Goal: Transaction & Acquisition: Purchase product/service

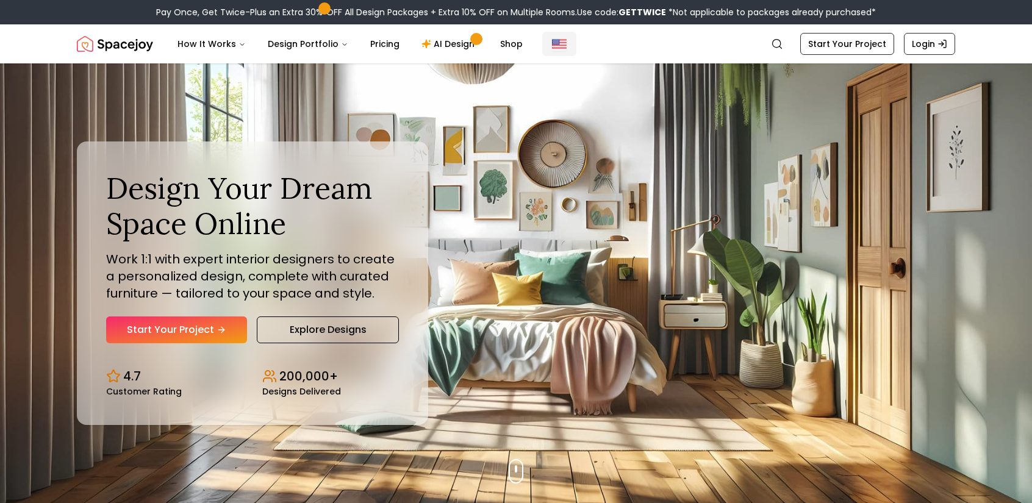
drag, startPoint x: 572, startPoint y: 54, endPoint x: 555, endPoint y: 47, distance: 18.6
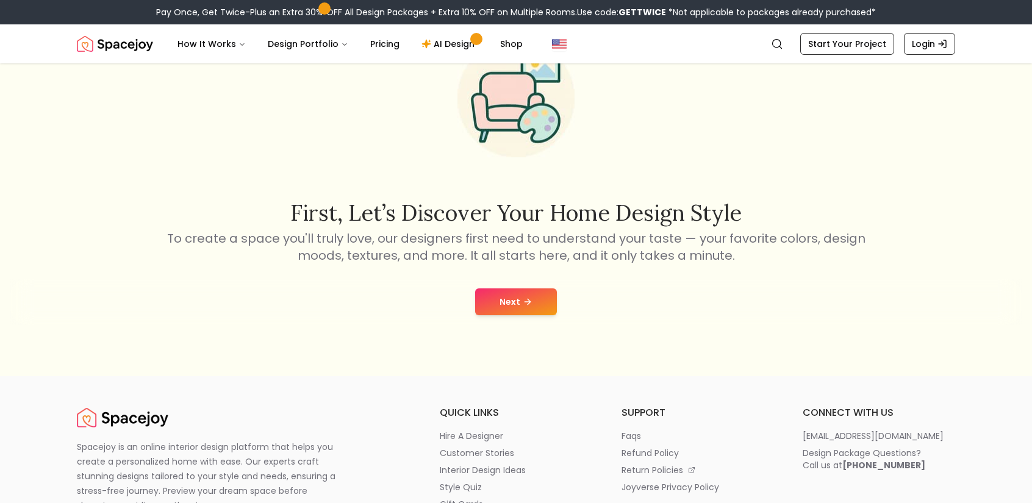
scroll to position [122, 0]
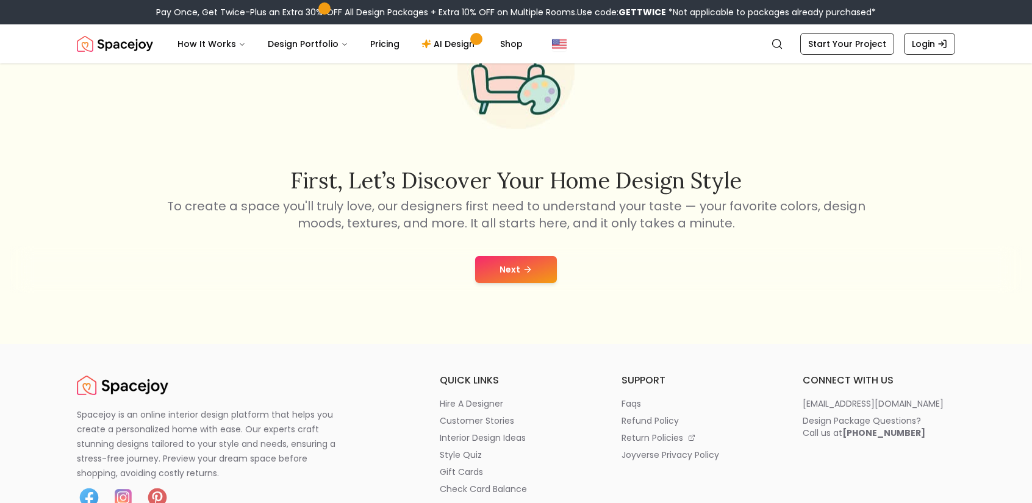
click at [498, 259] on button "Next" at bounding box center [516, 269] width 82 height 27
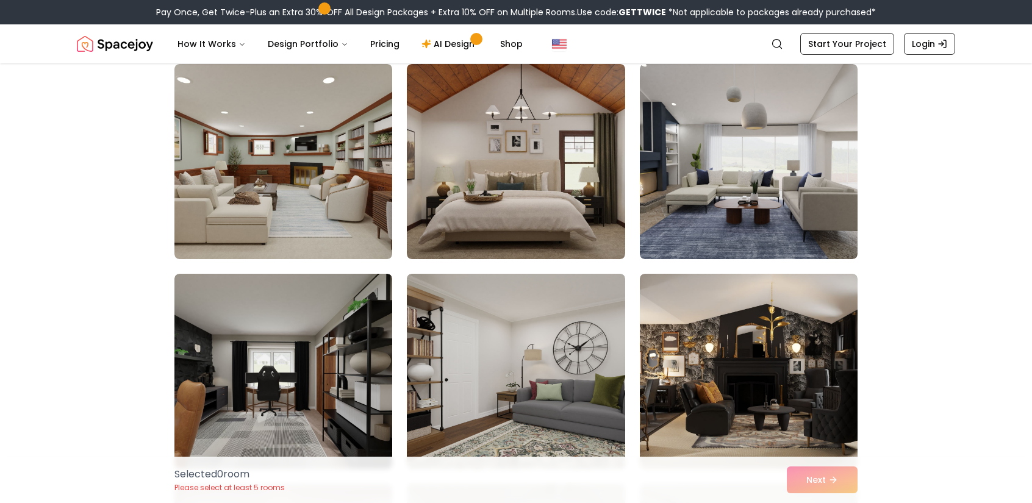
scroll to position [2195, 0]
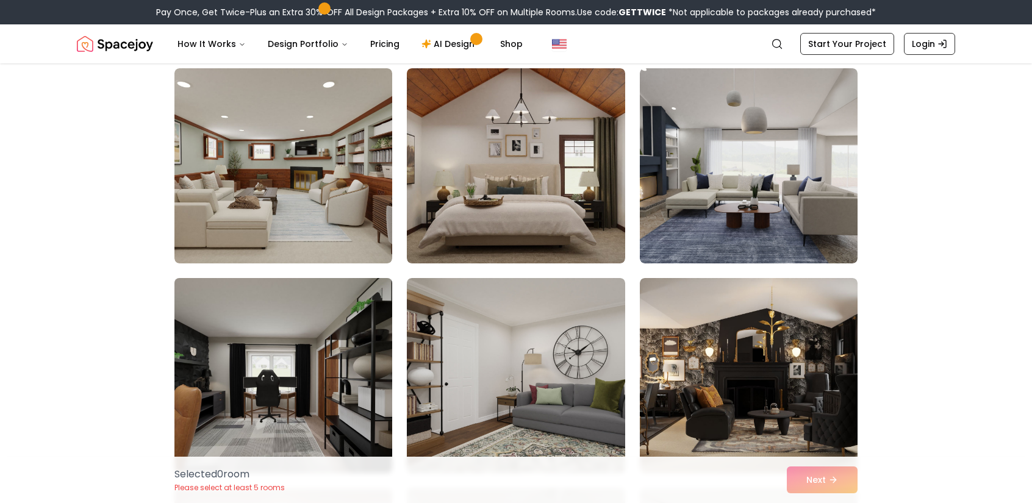
click at [254, 356] on img at bounding box center [283, 375] width 229 height 205
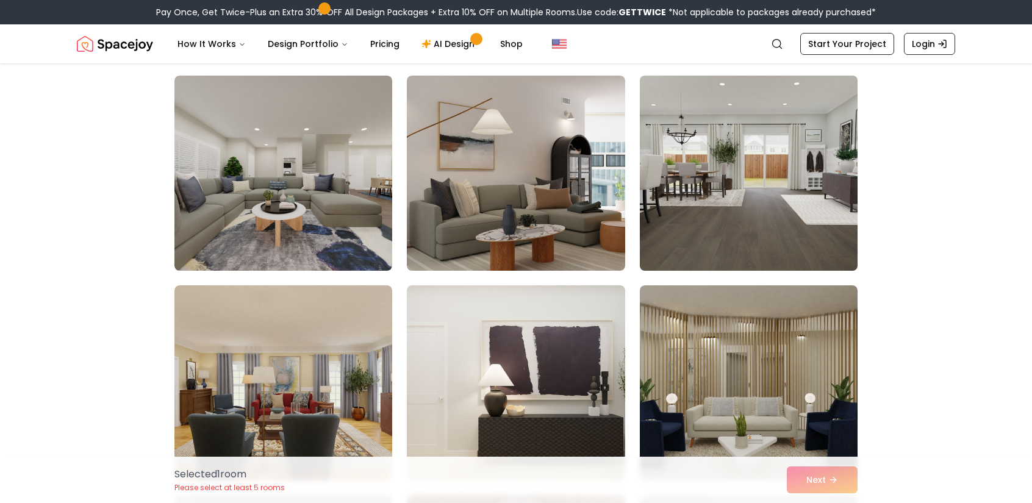
scroll to position [1768, 0]
click at [729, 196] on img at bounding box center [748, 173] width 229 height 205
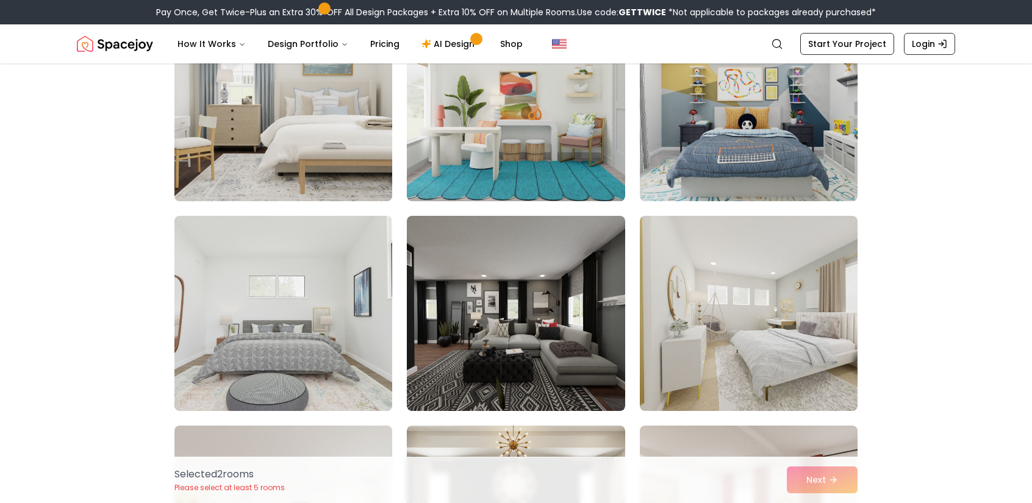
scroll to position [4147, 0]
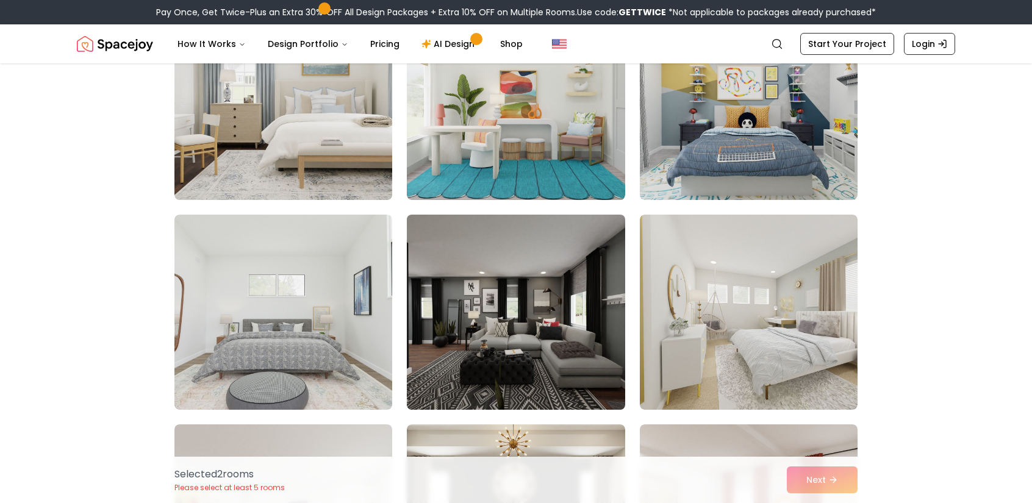
click at [456, 267] on img at bounding box center [515, 312] width 229 height 205
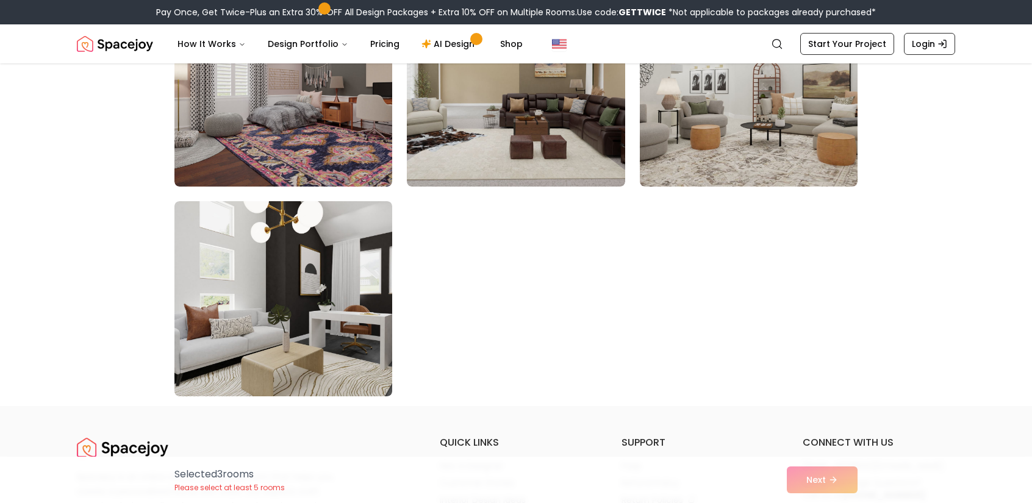
scroll to position [6891, 0]
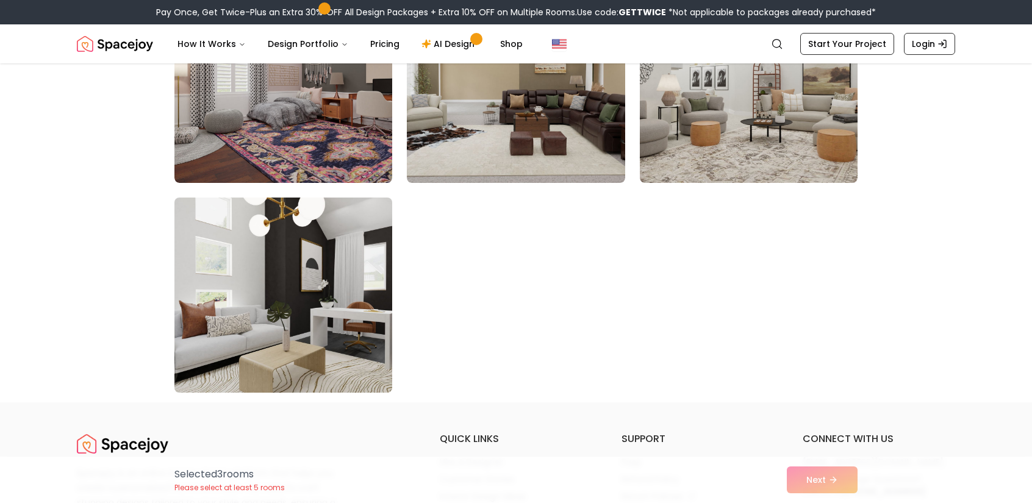
click at [354, 270] on img at bounding box center [283, 295] width 229 height 205
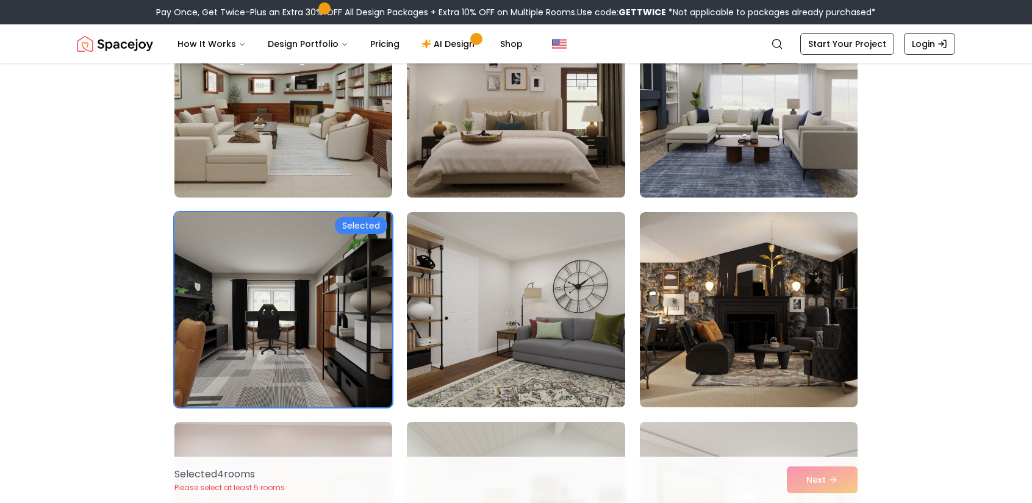
scroll to position [2317, 0]
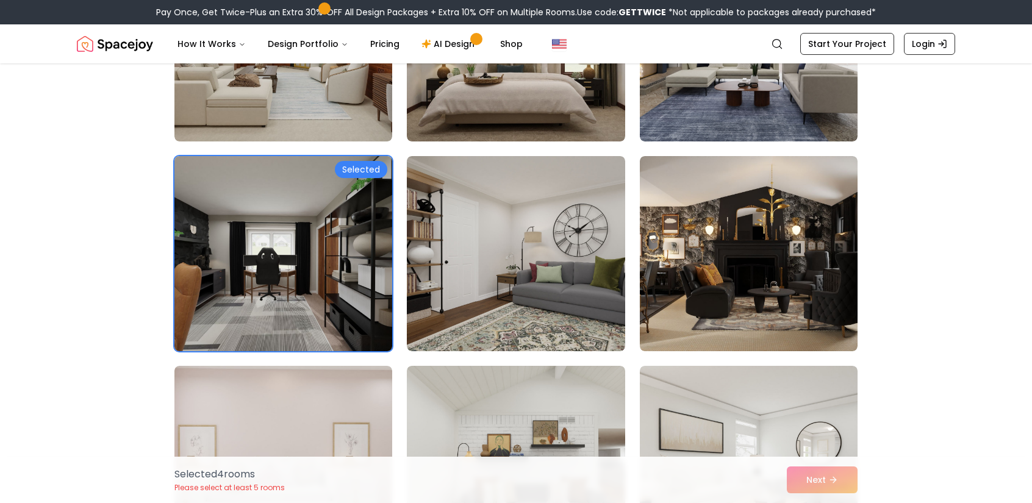
click at [320, 256] on img at bounding box center [283, 253] width 229 height 205
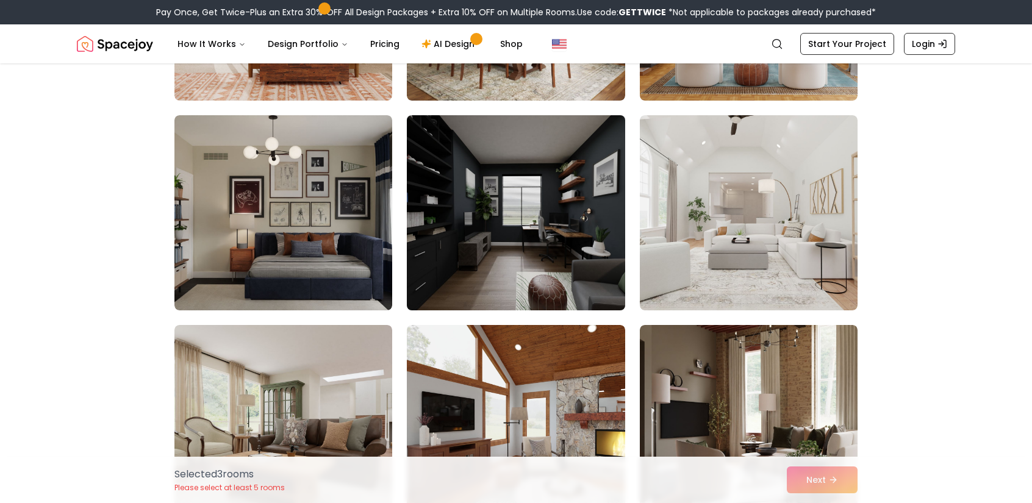
scroll to position [2988, 0]
click at [519, 268] on img at bounding box center [515, 212] width 229 height 205
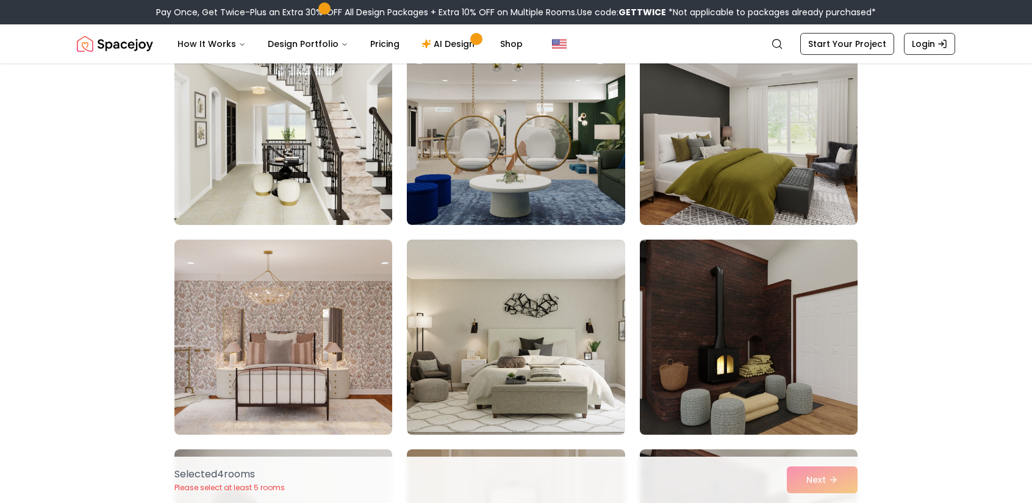
scroll to position [976, 0]
click at [763, 353] on img at bounding box center [748, 336] width 229 height 205
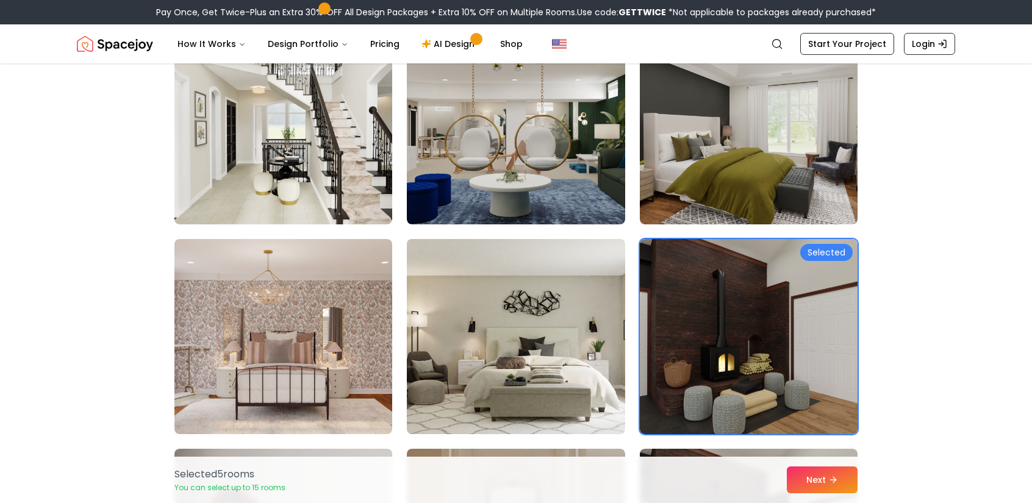
click at [527, 338] on img at bounding box center [515, 336] width 229 height 205
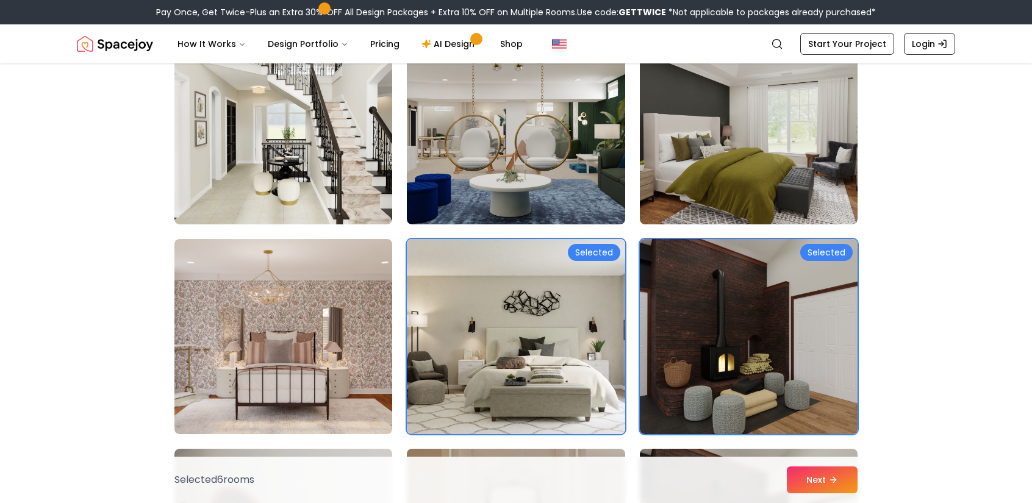
click at [527, 338] on img at bounding box center [515, 336] width 229 height 205
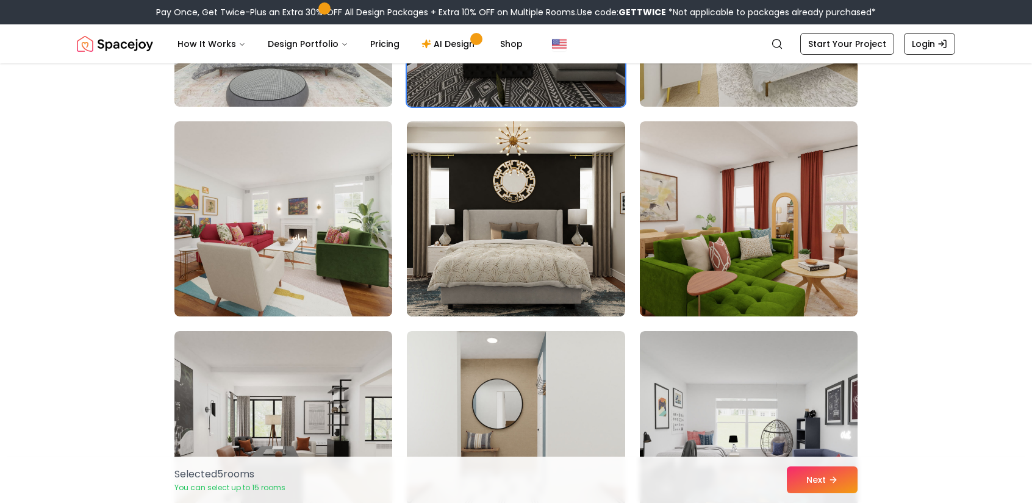
scroll to position [4451, 0]
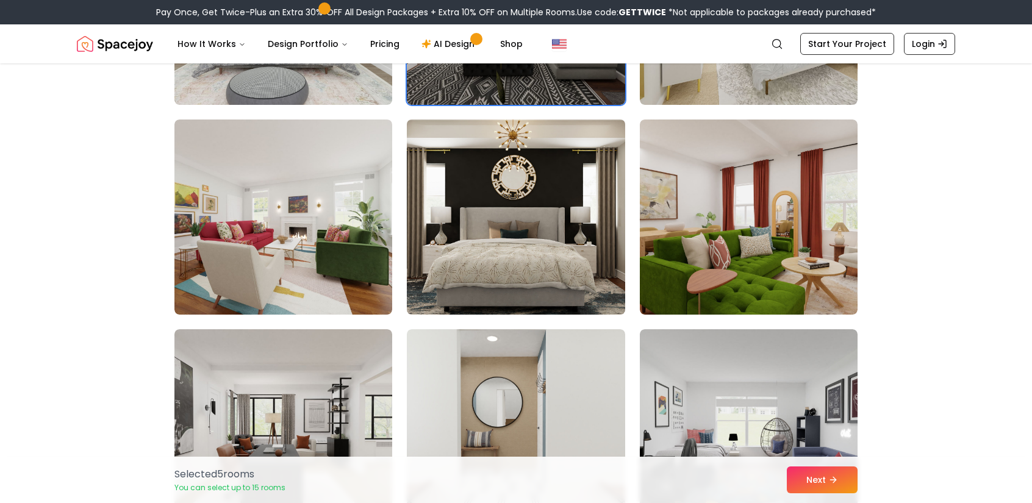
click at [468, 274] on img at bounding box center [515, 217] width 229 height 205
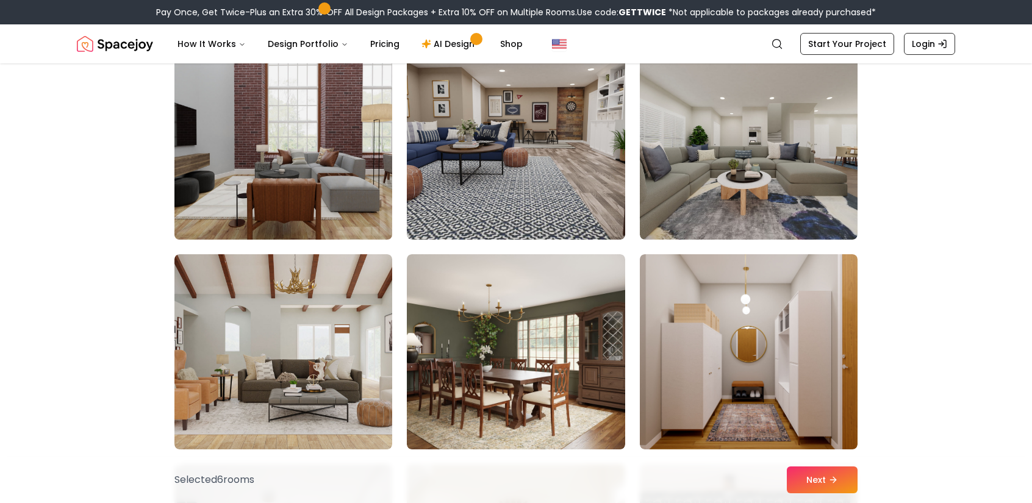
scroll to position [5366, 0]
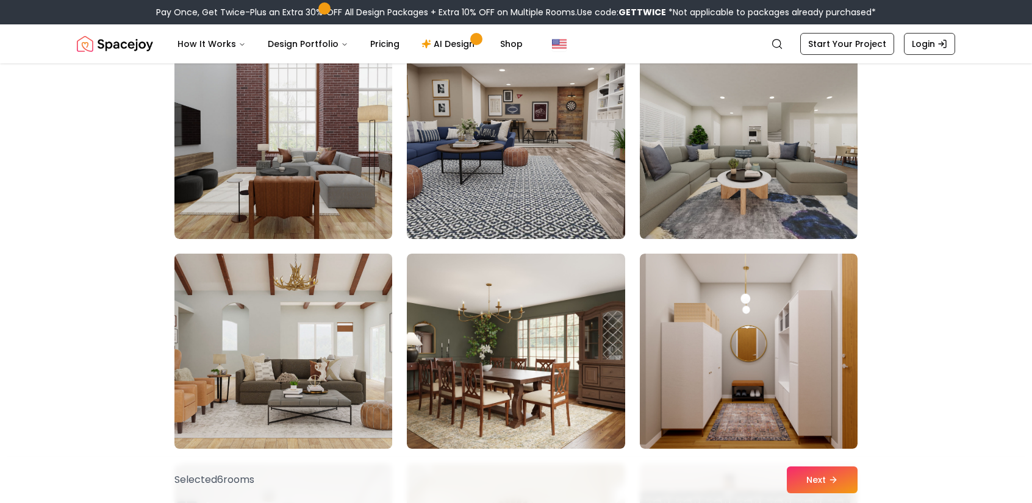
click at [371, 298] on img at bounding box center [283, 351] width 229 height 205
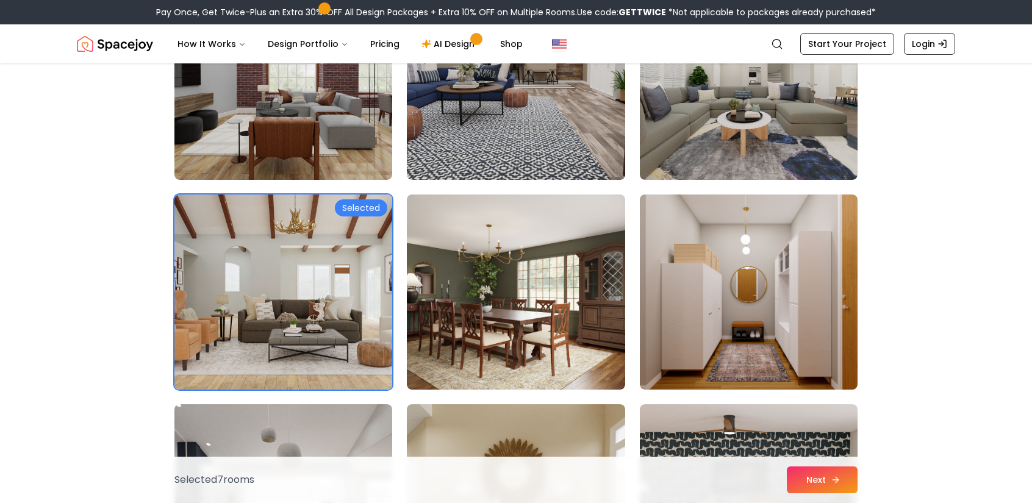
scroll to position [5427, 0]
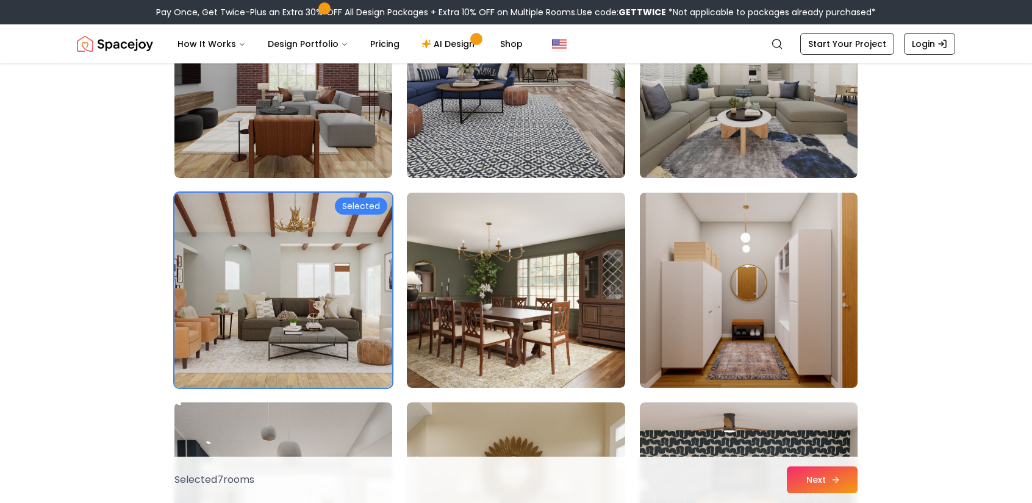
click at [802, 473] on button "Next" at bounding box center [822, 479] width 71 height 27
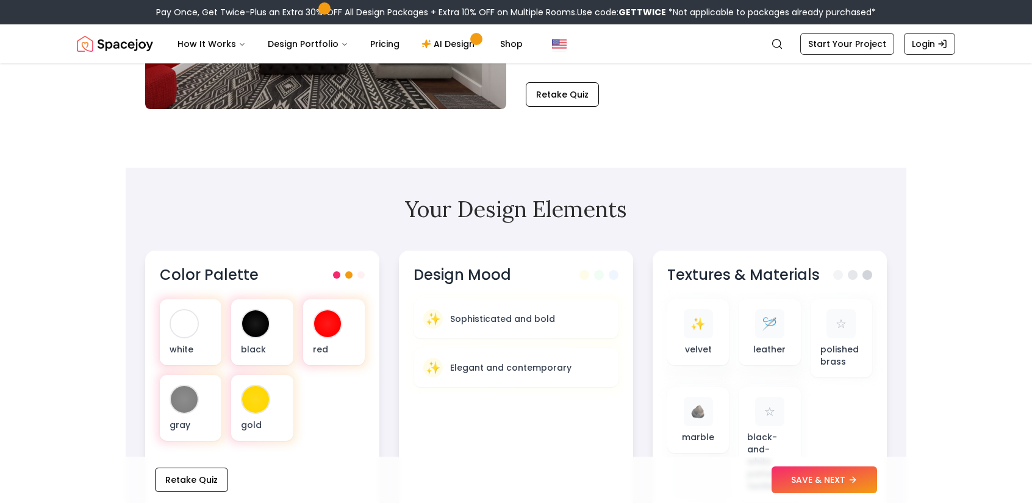
scroll to position [305, 0]
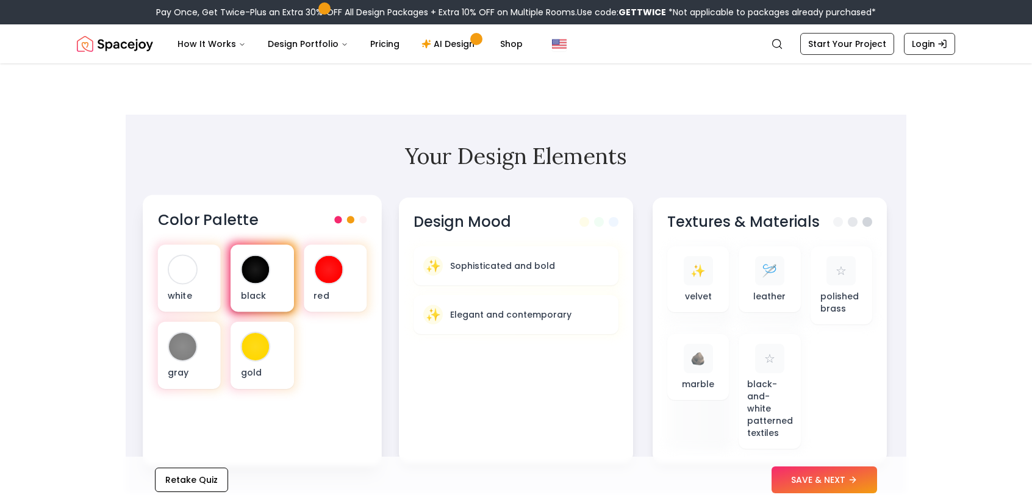
click at [271, 265] on div "black" at bounding box center [262, 278] width 63 height 67
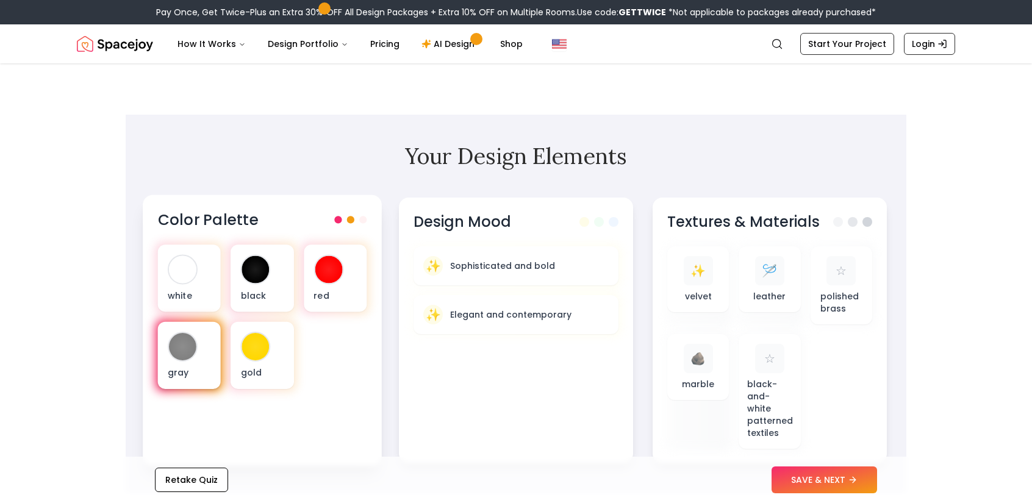
click at [191, 348] on div at bounding box center [182, 346] width 27 height 27
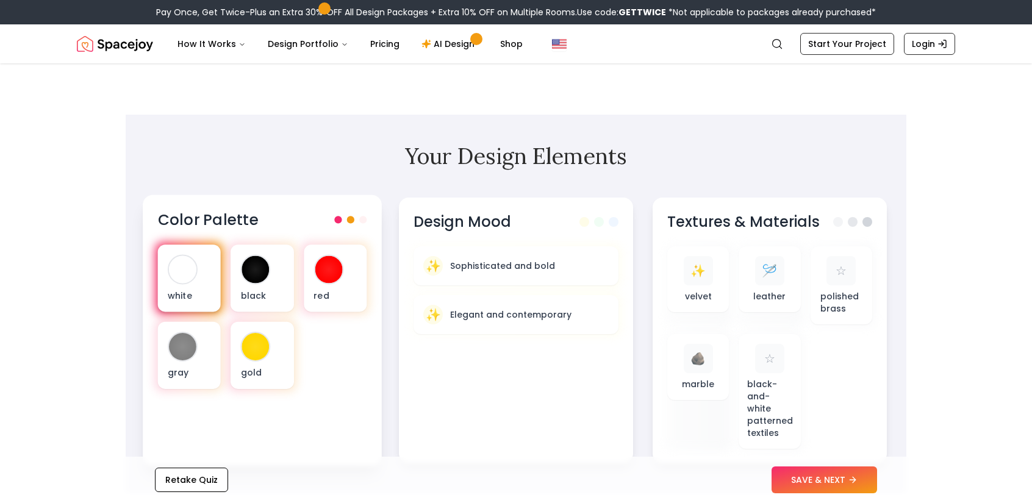
click at [213, 278] on div "white" at bounding box center [189, 278] width 63 height 67
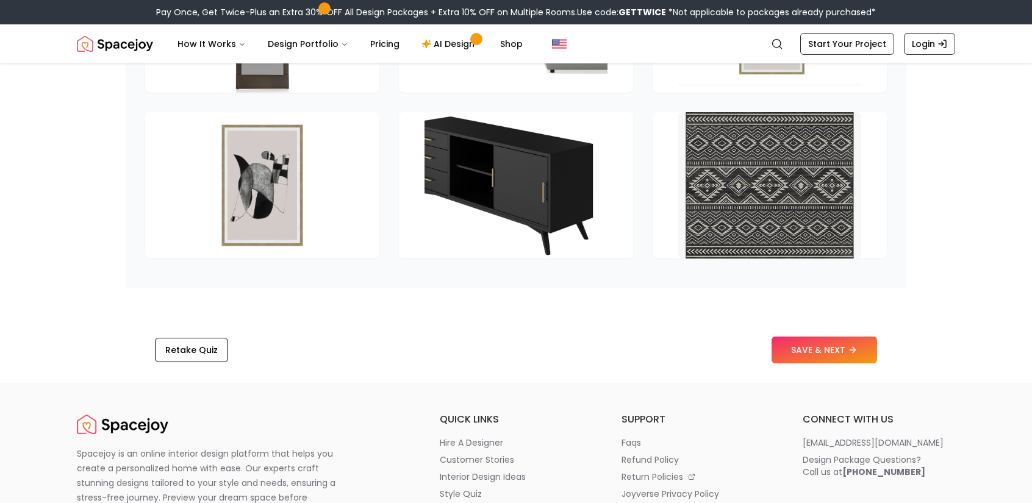
scroll to position [1890, 0]
click at [795, 348] on button "SAVE & NEXT" at bounding box center [823, 350] width 105 height 27
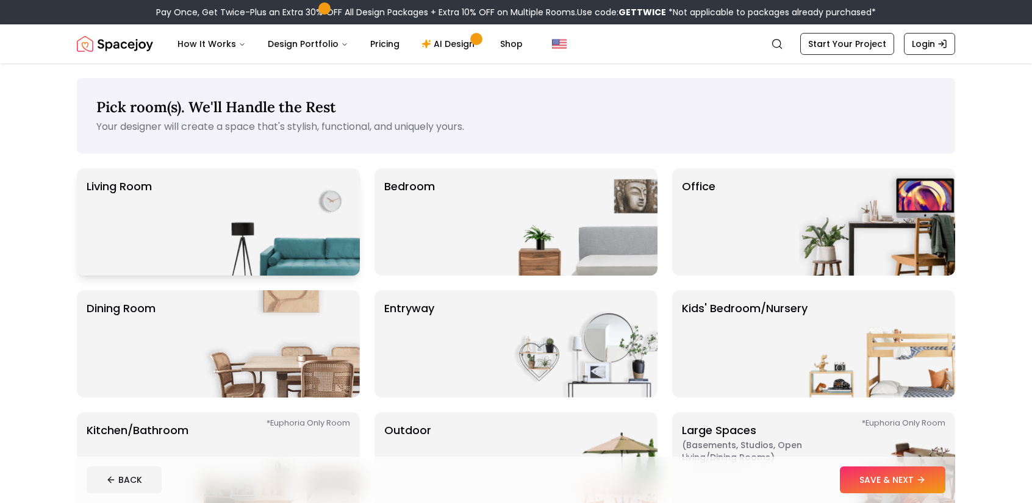
click at [210, 233] on img at bounding box center [282, 221] width 156 height 107
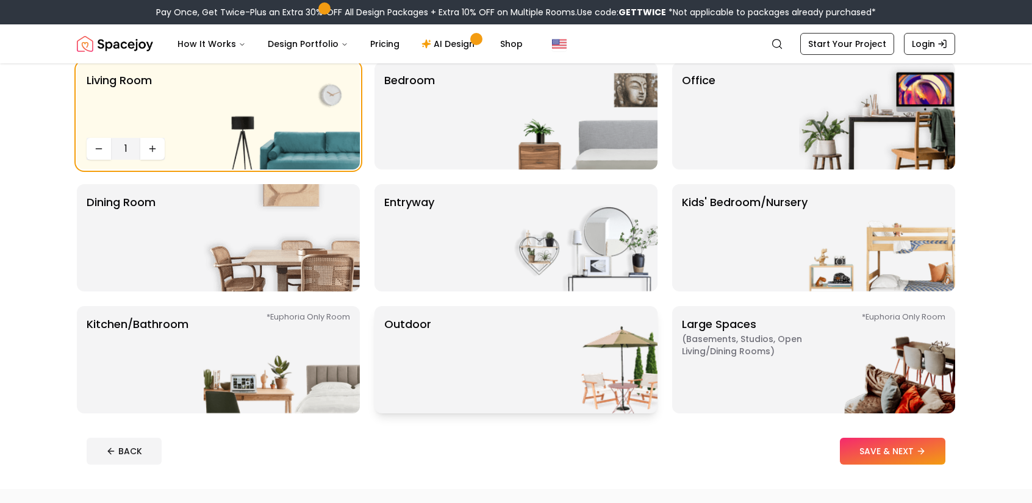
scroll to position [61, 0]
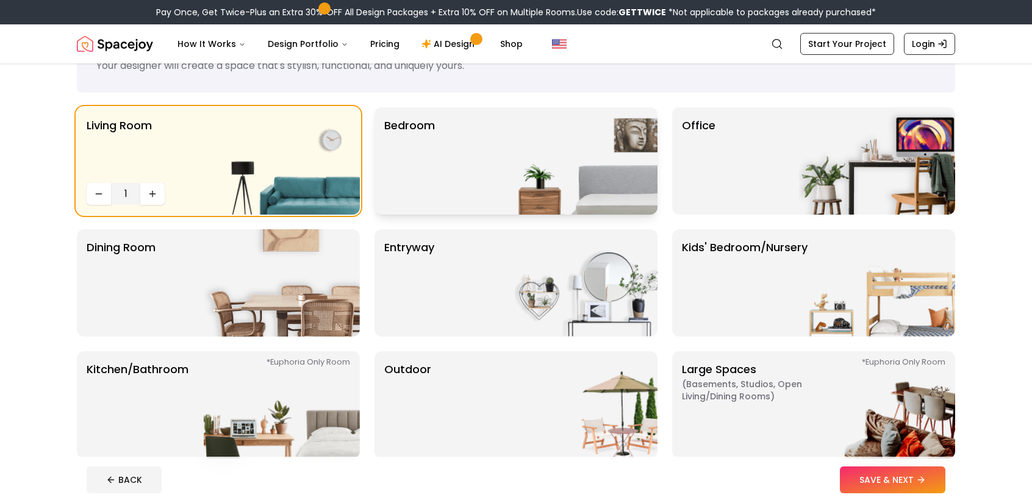
drag, startPoint x: 446, startPoint y: 158, endPoint x: 436, endPoint y: 160, distance: 10.6
click at [443, 159] on div "Bedroom" at bounding box center [515, 160] width 283 height 107
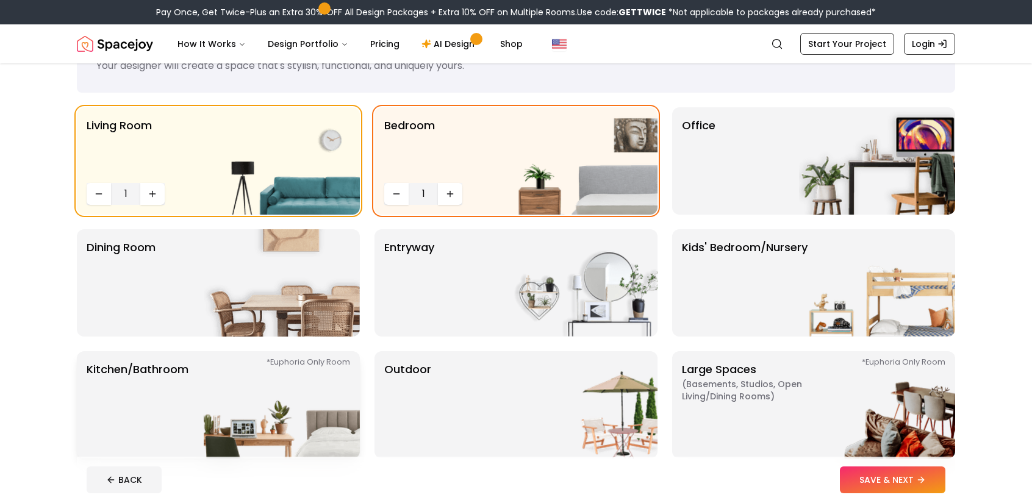
click at [306, 381] on img at bounding box center [282, 404] width 156 height 107
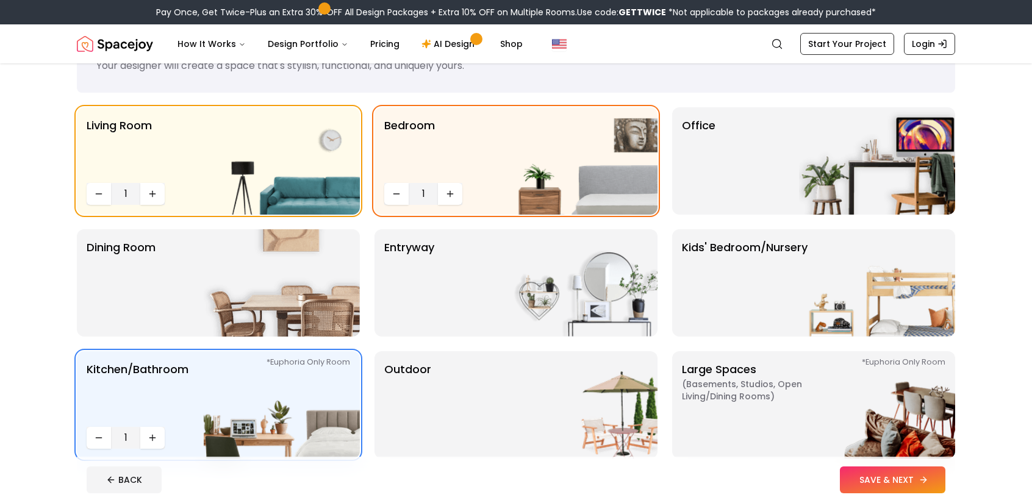
click at [868, 485] on button "SAVE & NEXT" at bounding box center [892, 479] width 105 height 27
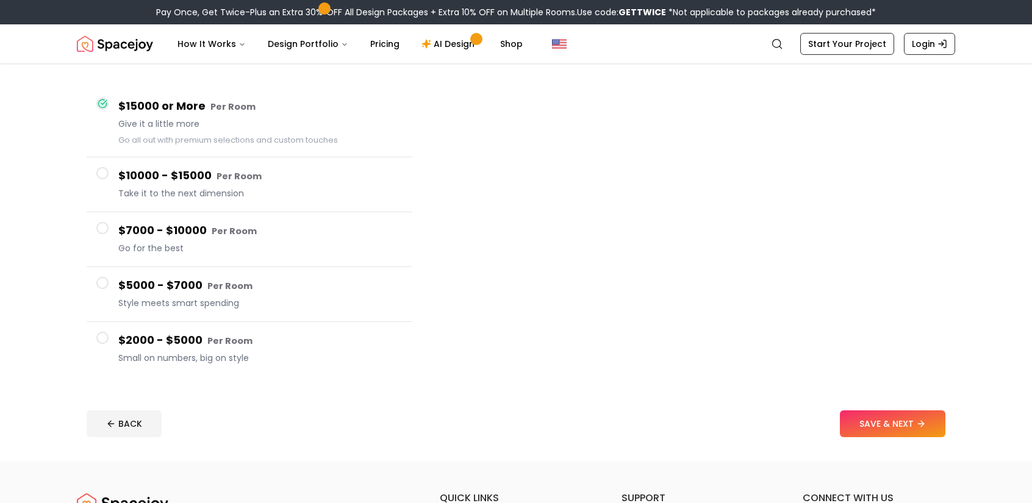
scroll to position [122, 0]
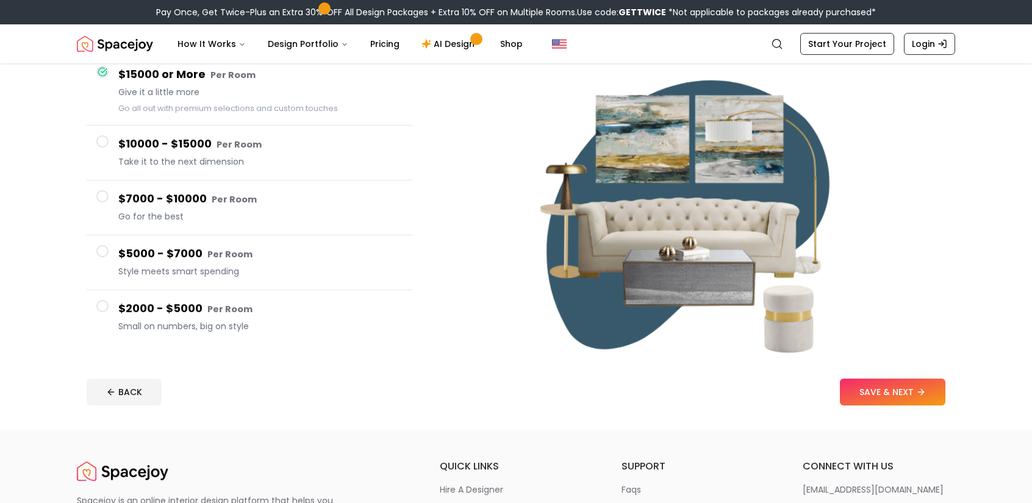
click at [159, 267] on div "$5000 - $7000 Per Room Style meets smart spending" at bounding box center [260, 262] width 284 height 35
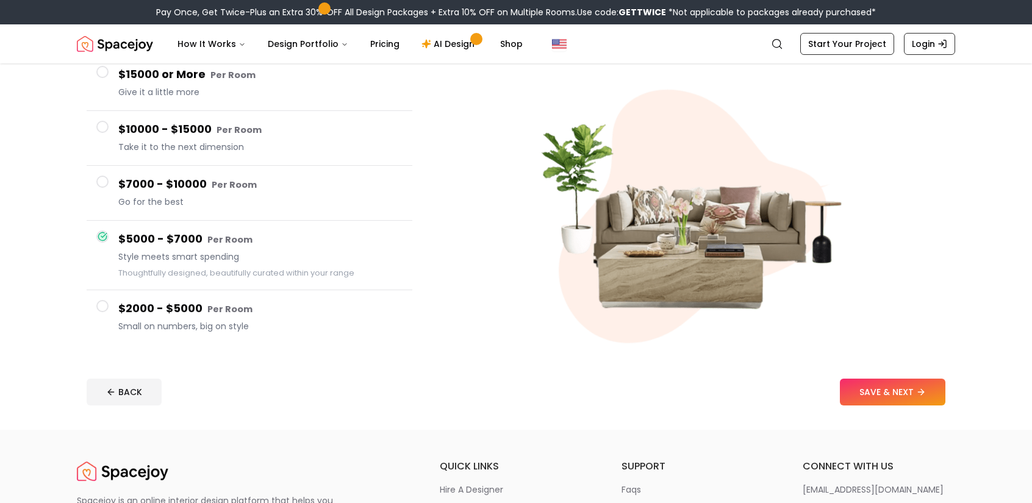
click at [168, 311] on h4 "$2000 - $5000 Per Room" at bounding box center [260, 309] width 284 height 18
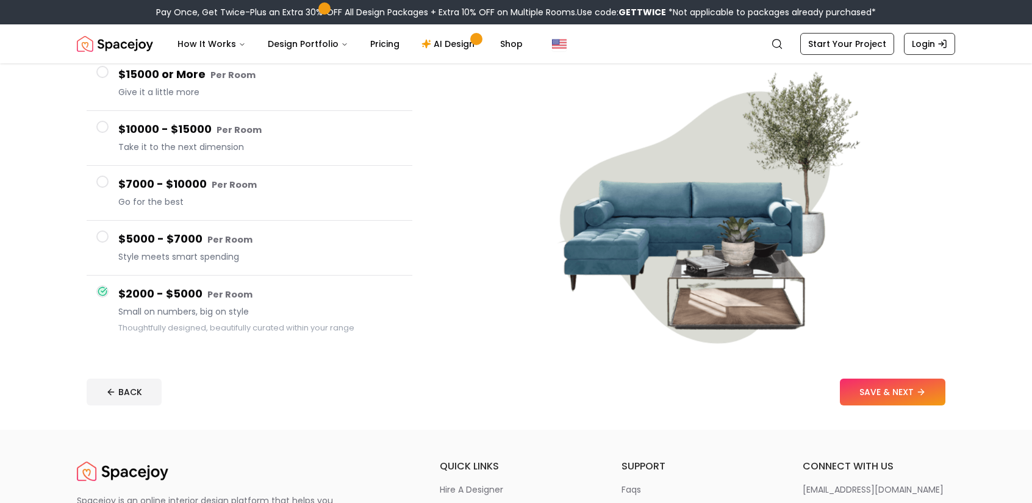
click at [186, 269] on button "$5000 - $7000 Per Room Style meets smart spending" at bounding box center [250, 248] width 326 height 55
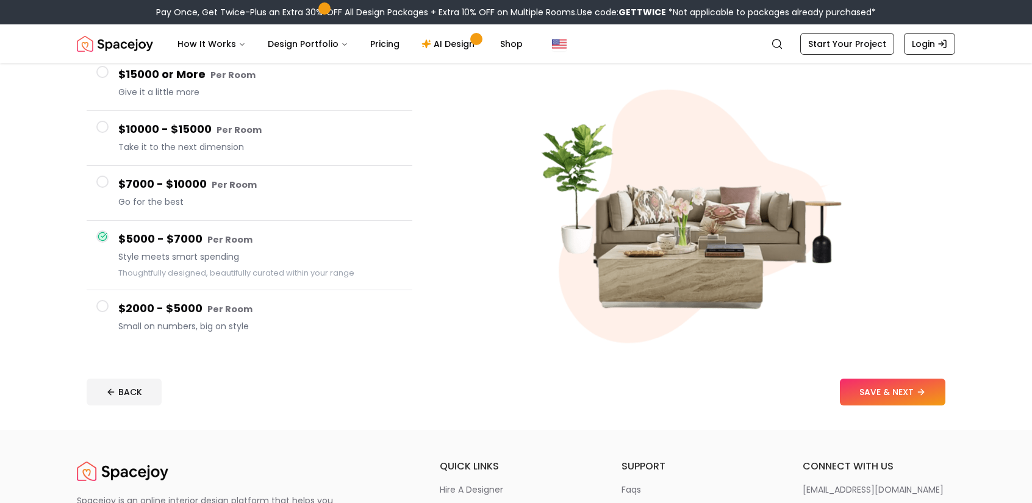
click at [251, 312] on h4 "$2000 - $5000 Per Room" at bounding box center [260, 309] width 284 height 18
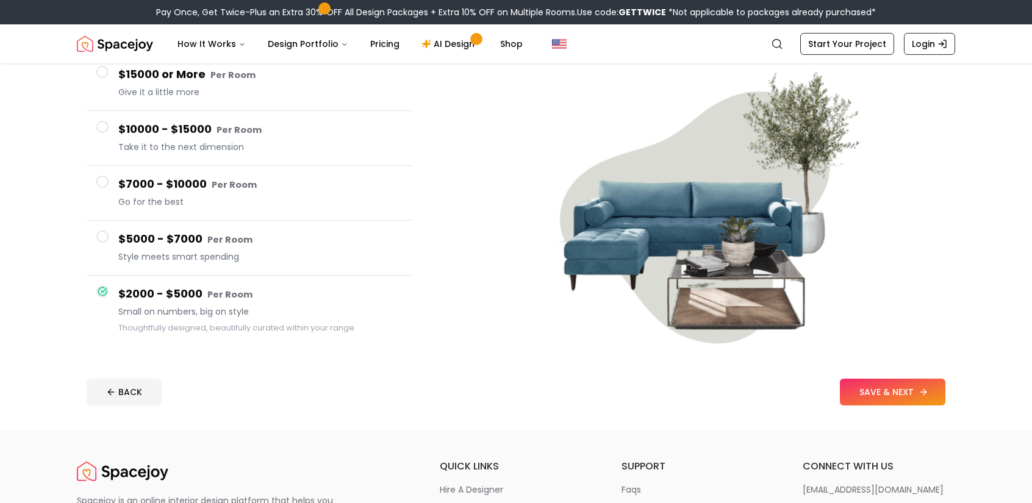
click at [902, 396] on button "SAVE & NEXT" at bounding box center [892, 392] width 105 height 27
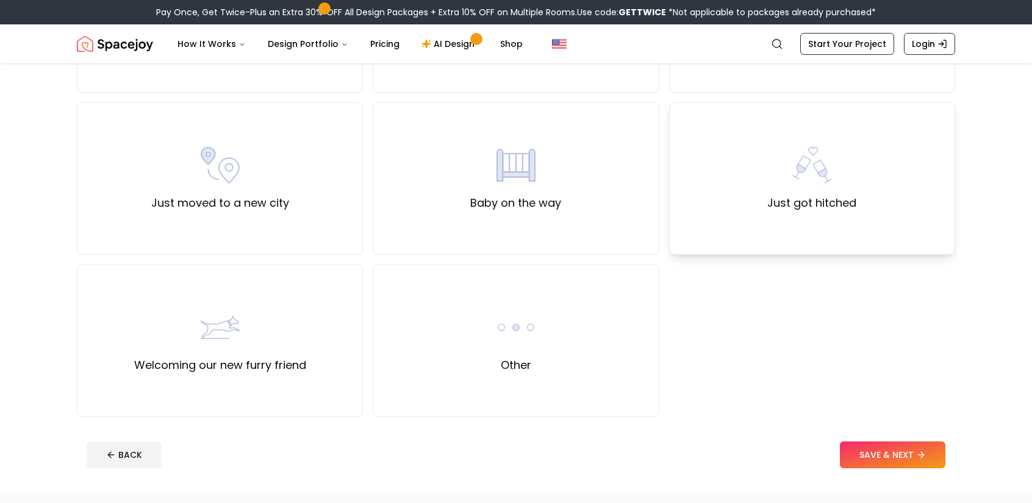
scroll to position [427, 0]
